Goal: Information Seeking & Learning: Learn about a topic

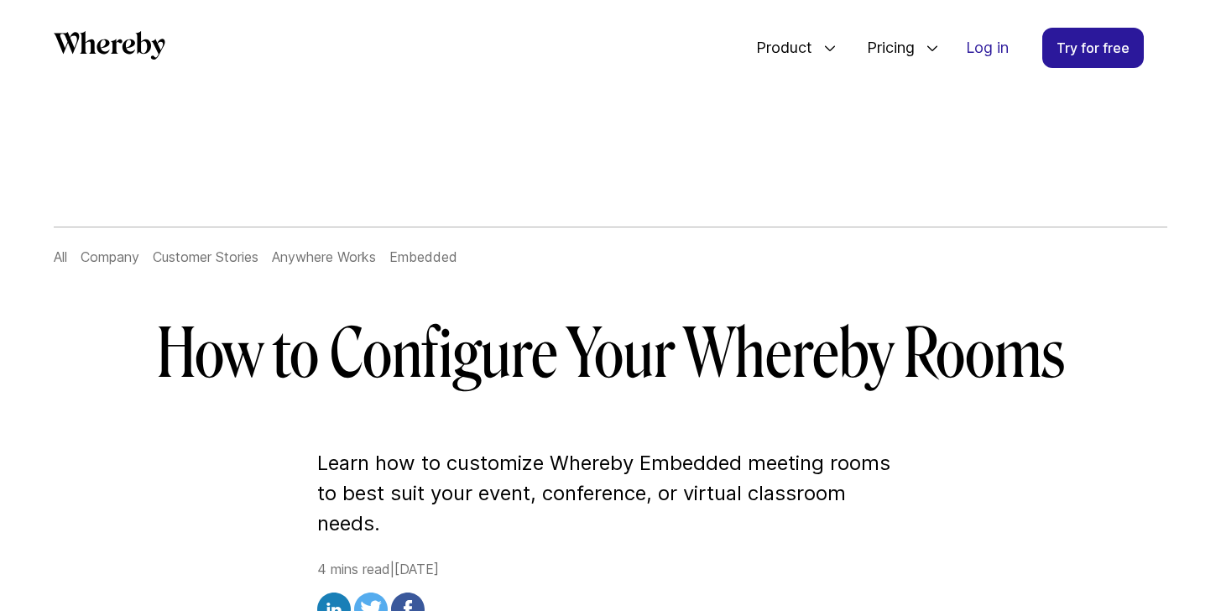
click at [539, 378] on h1 "How to Configure Your Whereby Rooms" at bounding box center [611, 354] width 967 height 81
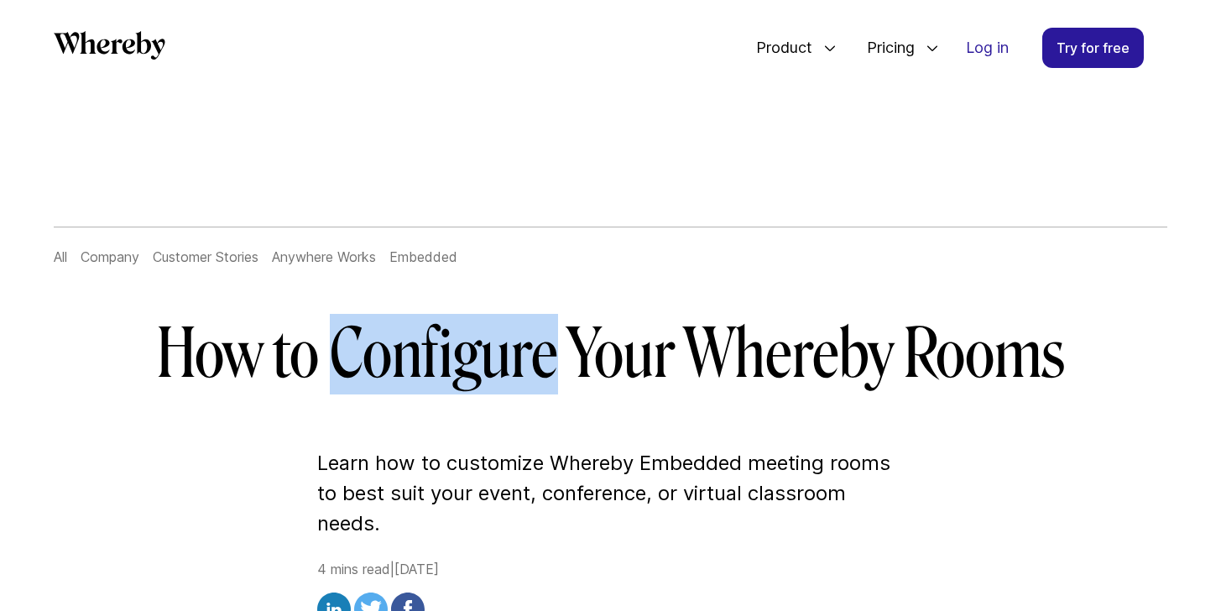
click at [539, 378] on h1 "How to Configure Your Whereby Rooms" at bounding box center [611, 354] width 967 height 81
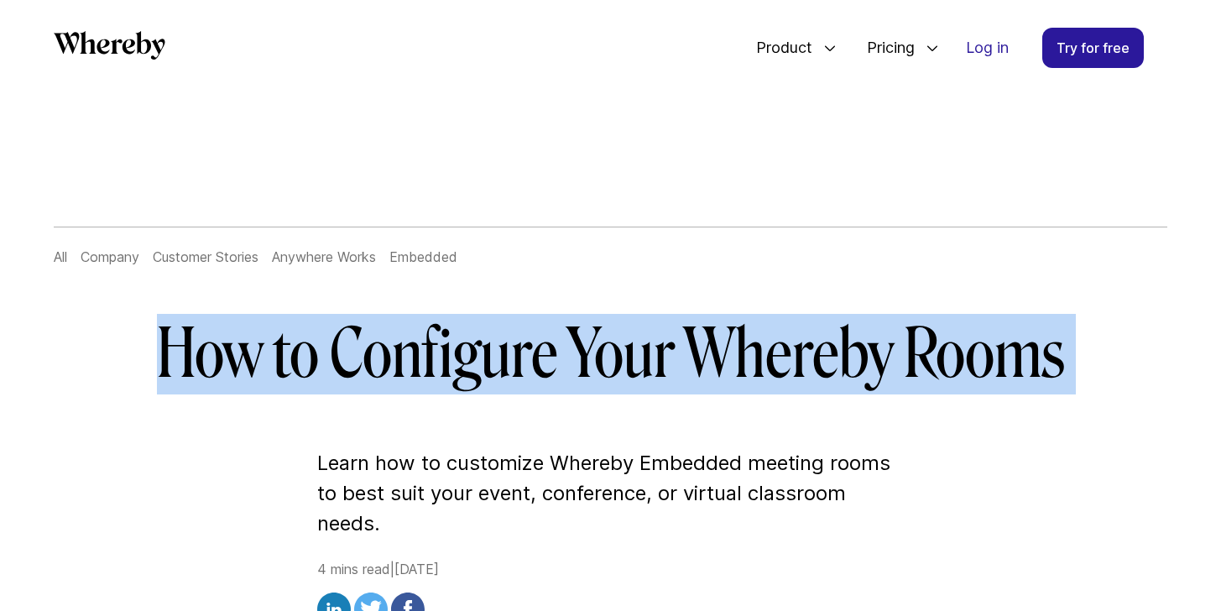
click at [539, 378] on h1 "How to Configure Your Whereby Rooms" at bounding box center [611, 354] width 967 height 81
copy h1 "How to Configure Your Whereby Rooms"
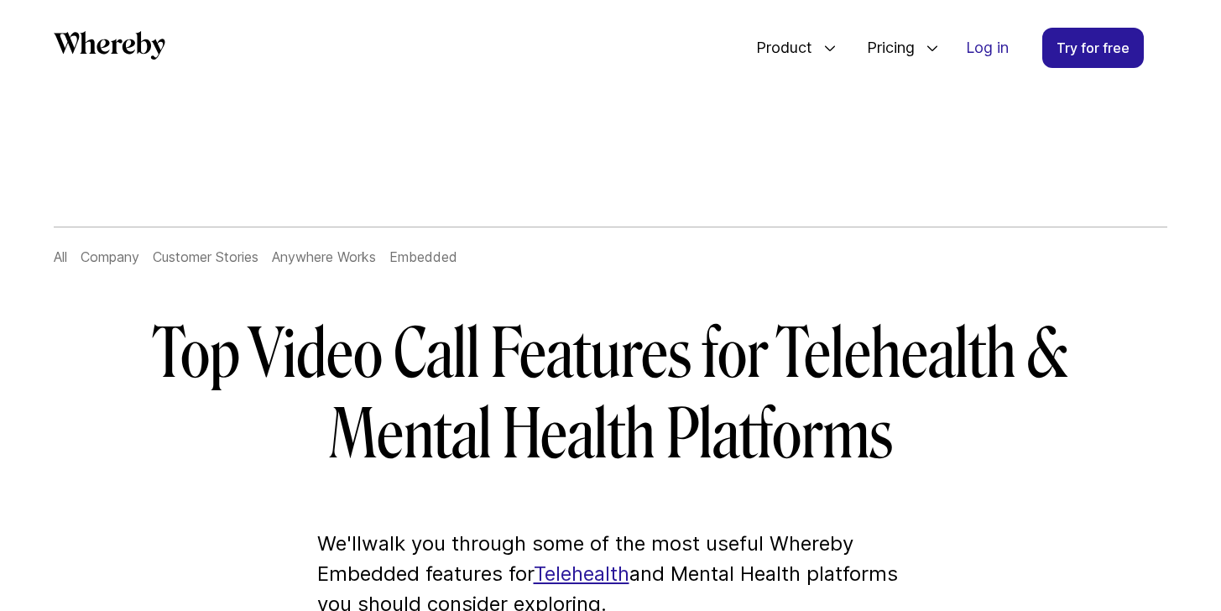
click at [476, 362] on h1 "Top Video Call Features for Telehealth & Mental Health Platforms" at bounding box center [611, 394] width 967 height 161
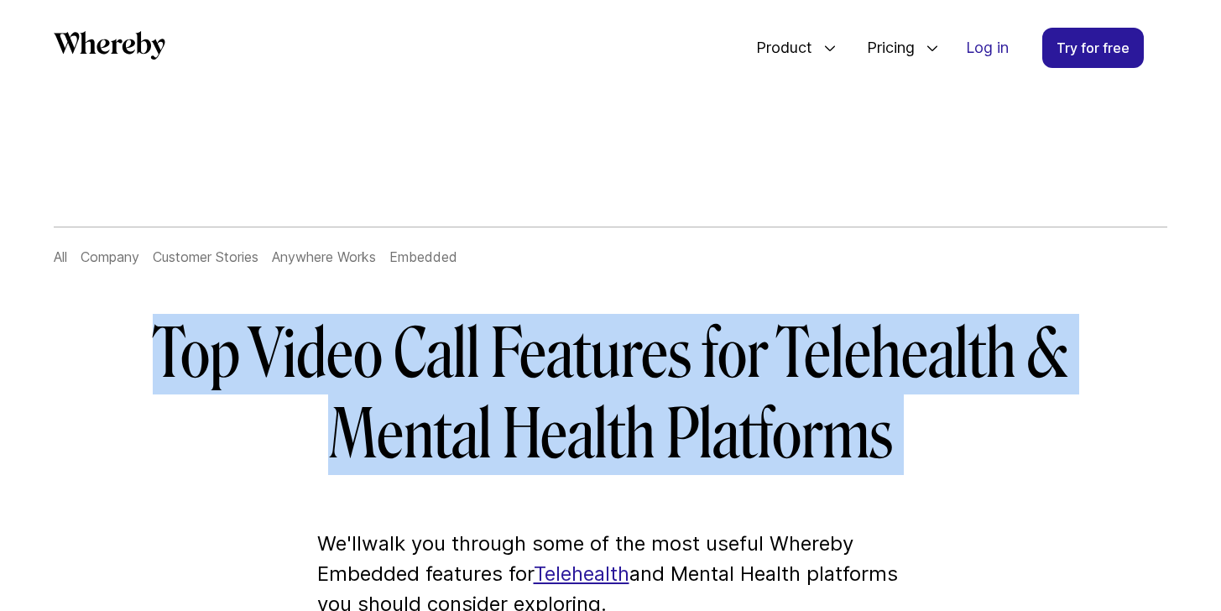
click at [476, 362] on h1 "Top Video Call Features for Telehealth & Mental Health Platforms" at bounding box center [611, 394] width 967 height 161
copy h1 "Top Video Call Features for Telehealth & Mental Health Platforms"
